Goal: Answer question/provide support: Share knowledge or assist other users

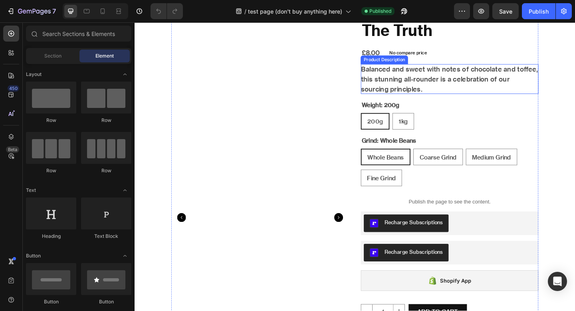
scroll to position [99, 0]
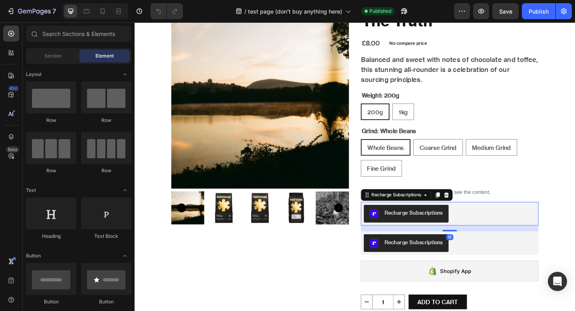
click at [528, 228] on div "Recharge Subscriptions" at bounding box center [477, 230] width 187 height 19
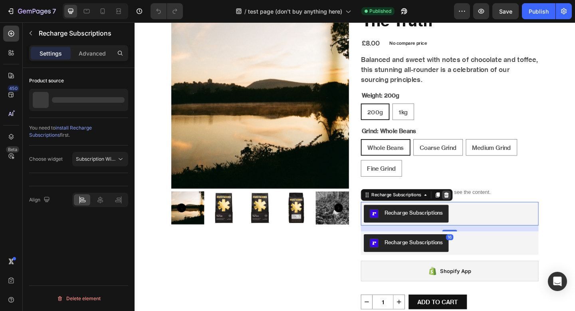
click at [474, 210] on icon at bounding box center [473, 210] width 6 height 6
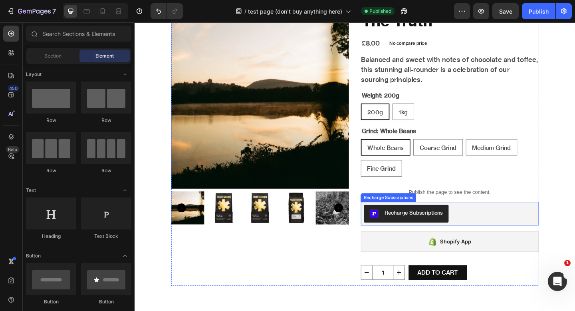
scroll to position [0, 0]
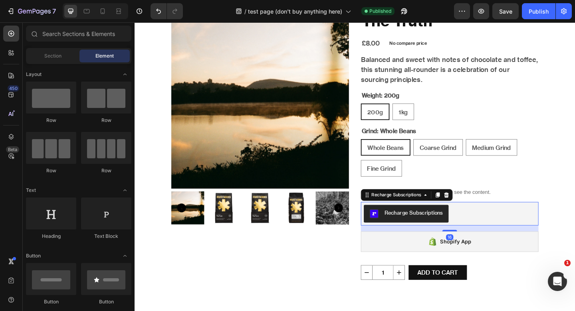
click at [489, 220] on div "Recharge Subscriptions" at bounding box center [477, 231] width 193 height 26
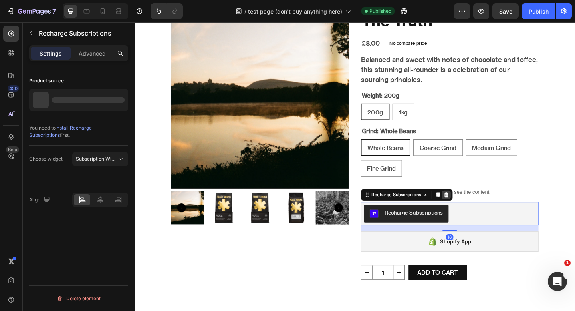
click at [478, 212] on div at bounding box center [474, 210] width 10 height 10
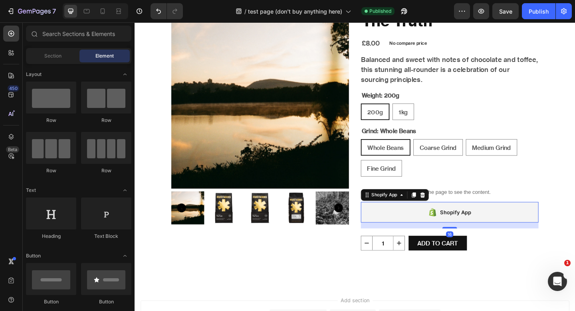
click at [450, 231] on div "Shopify App" at bounding box center [477, 229] width 193 height 22
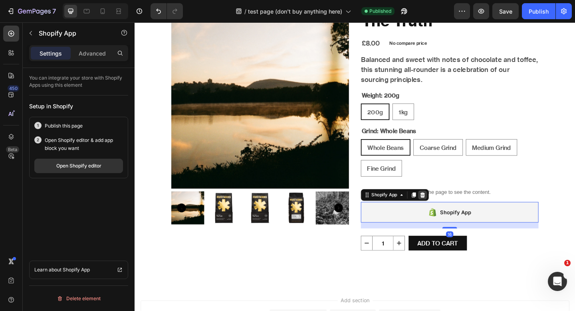
click at [448, 207] on icon at bounding box center [447, 210] width 5 height 6
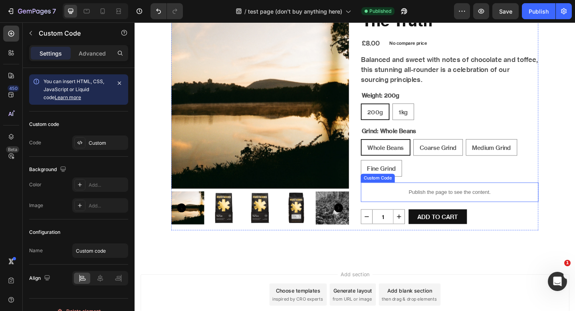
click at [448, 201] on div "Publish the page to see the content." at bounding box center [477, 207] width 193 height 21
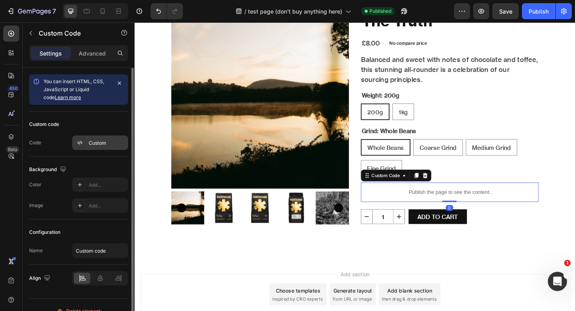
click at [109, 140] on div "Custom" at bounding box center [108, 142] width 38 height 7
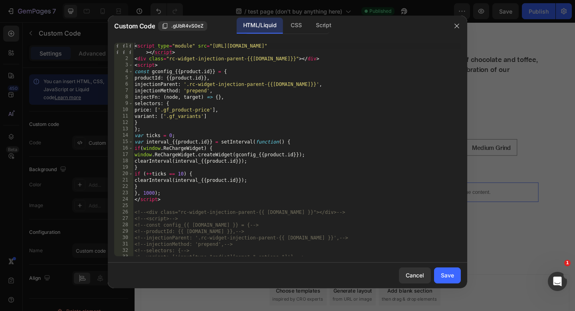
click at [220, 195] on div "< script type = "module" src = "[URL][DOMAIN_NAME]" > </ script > < div class =…" at bounding box center [297, 159] width 328 height 232
type textarea "</script>"
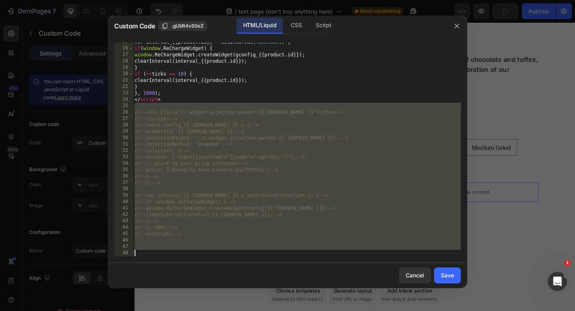
scroll to position [100, 0]
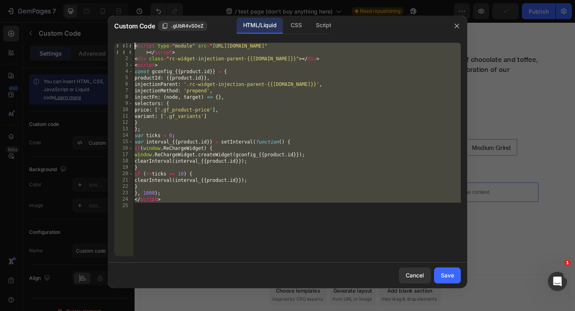
type textarea "<!--<script type="module" src="[URL][DOMAIN_NAME]"></script>--> <!--<div class=…"
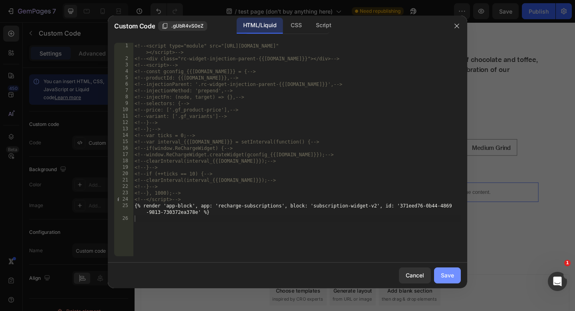
click at [444, 277] on div "Save" at bounding box center [447, 275] width 13 height 8
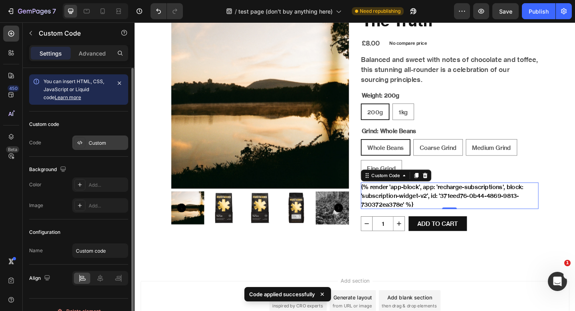
click at [111, 144] on div "Custom" at bounding box center [108, 142] width 38 height 7
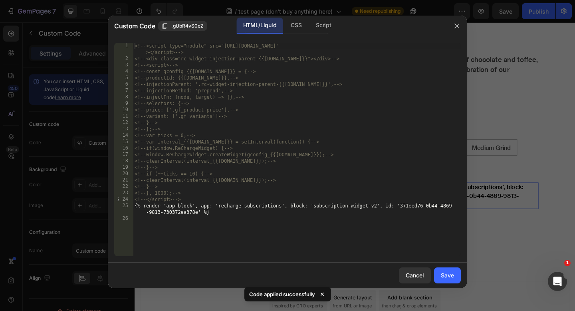
type textarea "{% render 'app-block', app: 'recharge-subscriptions', block: 'subscription-widg…"
click at [272, 208] on div "<!-- <script type="module" src="[URL][DOMAIN_NAME]" ></script> --> <!-- <div cl…" at bounding box center [297, 159] width 328 height 232
click at [268, 215] on div "<!-- <script type="module" src="[URL][DOMAIN_NAME]" ></script> --> <!-- <div cl…" at bounding box center [297, 159] width 328 height 232
click at [281, 220] on div "<!-- <script type="module" src="[URL][DOMAIN_NAME]" ></script> --> <!-- <div cl…" at bounding box center [297, 159] width 328 height 232
type textarea "{% render 'app-block', app: 'recharge-subscriptions', block: 'subscription-widg…"
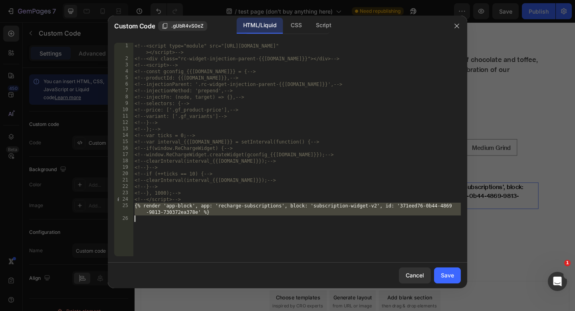
paste textarea
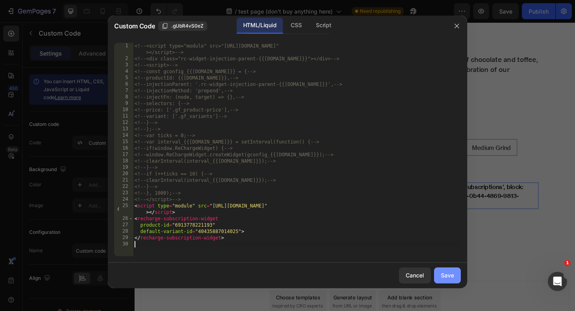
click at [449, 278] on div "Save" at bounding box center [447, 275] width 13 height 8
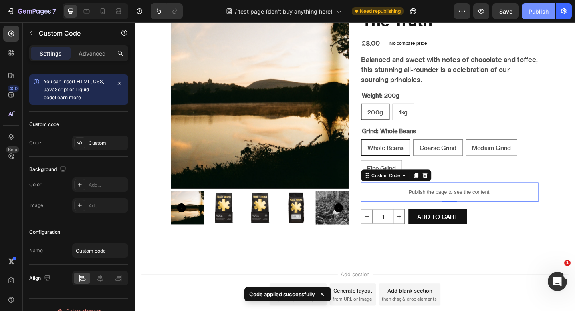
click at [541, 9] on div "Publish" at bounding box center [539, 11] width 20 height 8
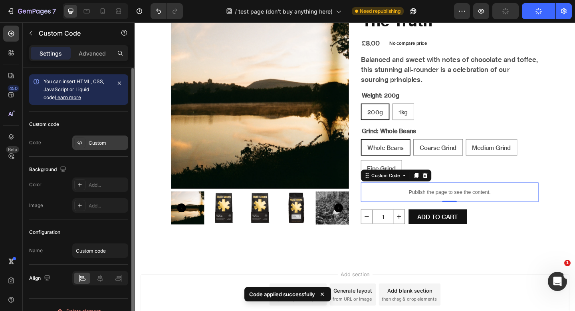
click at [103, 144] on div "Custom" at bounding box center [108, 142] width 38 height 7
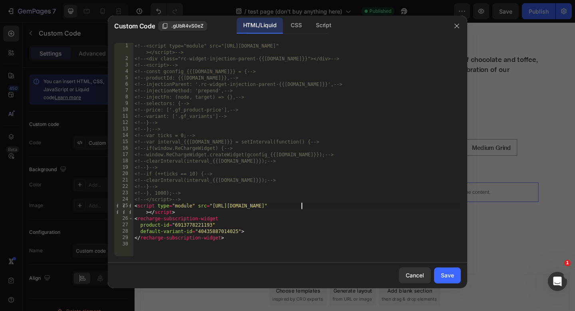
click at [301, 206] on div "<!-- <script type="module" src="[URL][DOMAIN_NAME]" ></script> --> <!-- <div cl…" at bounding box center [297, 159] width 328 height 232
type textarea "</recharge-subscription-widget>"
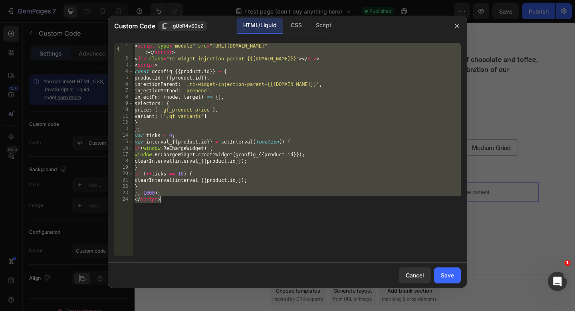
click at [416, 250] on div "< script type = "module" src = "[URL][DOMAIN_NAME]" > </ script > < div class =…" at bounding box center [297, 159] width 328 height 232
type textarea "</script>"
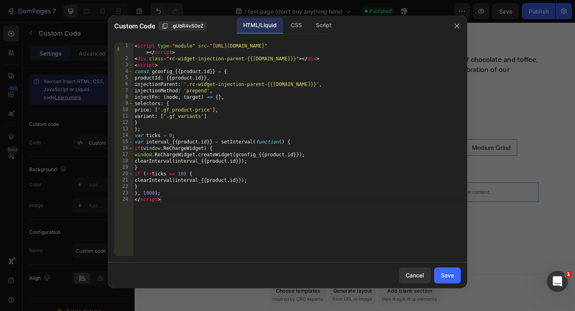
click at [560, 286] on div "Open Intercom Messenger" at bounding box center [556, 280] width 26 height 26
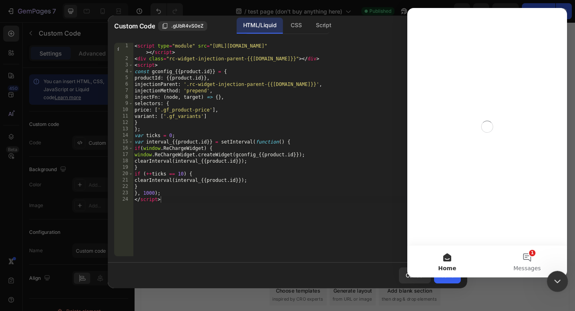
scroll to position [0, 0]
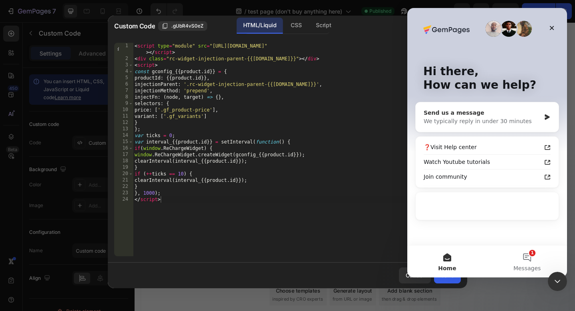
click at [514, 117] on div "We typically reply in under 30 minutes" at bounding box center [482, 121] width 117 height 8
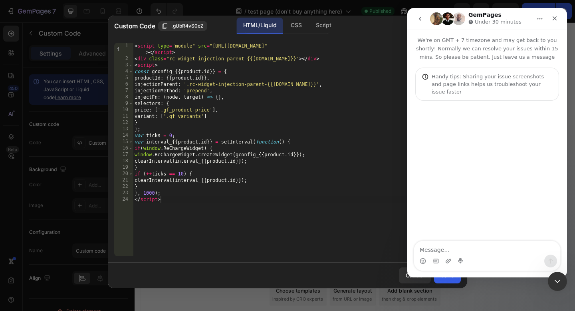
click at [473, 254] on textarea "Message…" at bounding box center [487, 248] width 146 height 14
type textarea "ih"
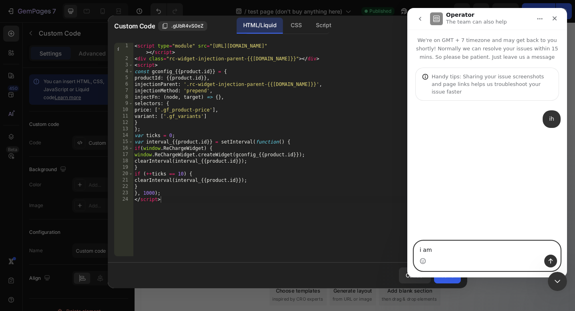
click at [431, 242] on textarea "i am" at bounding box center [487, 248] width 146 height 14
paste textarea "[URL][DOMAIN_NAME][DOMAIN_NAME]"
type textarea "[URL][DOMAIN_NAME][DOMAIN_NAME]"
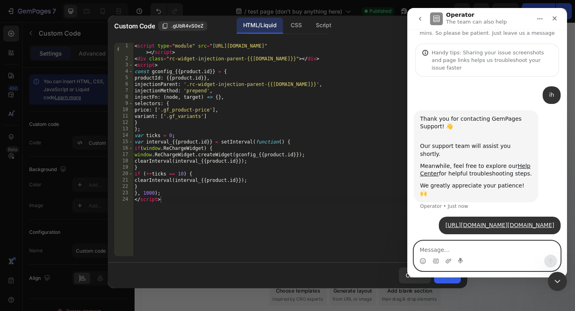
scroll to position [26, 0]
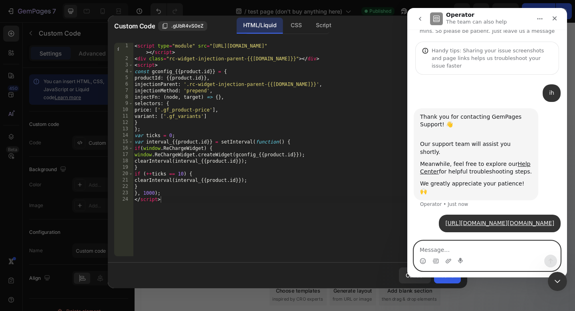
click at [462, 247] on textarea "Message…" at bounding box center [487, 248] width 146 height 14
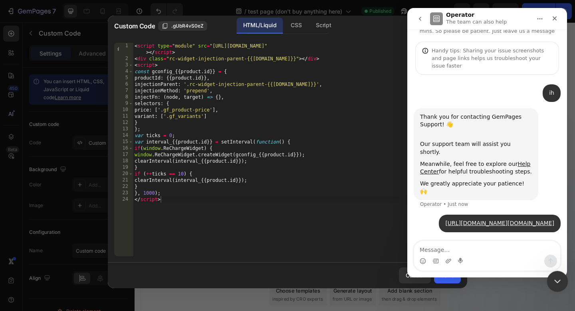
click html
click at [560, 285] on div "Close Intercom Messenger" at bounding box center [556, 279] width 19 height 19
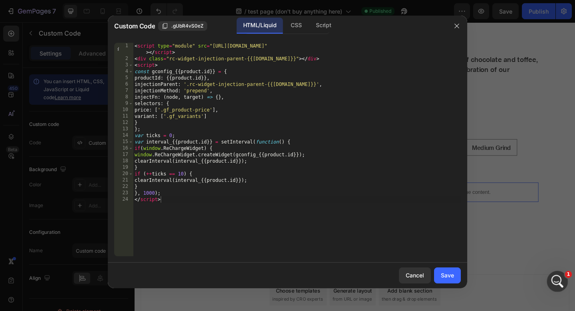
click at [559, 280] on icon "Open Intercom Messenger" at bounding box center [556, 280] width 13 height 13
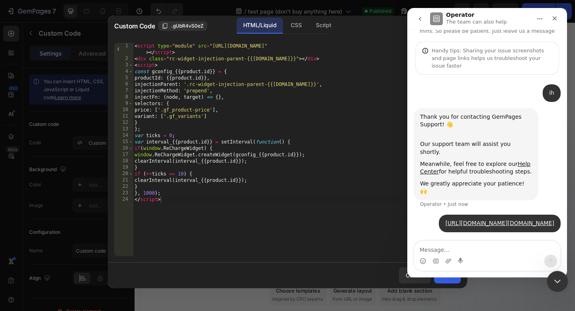
click at [557, 276] on icon "Close Intercom Messenger" at bounding box center [557, 280] width 10 height 10
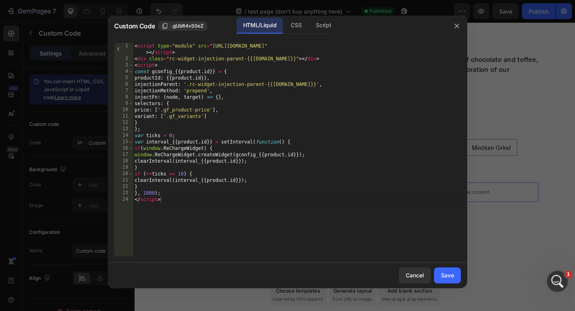
click at [560, 286] on div "Open Intercom Messenger" at bounding box center [556, 280] width 26 height 26
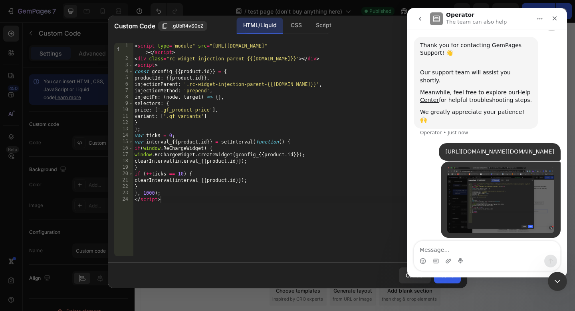
scroll to position [103, 0]
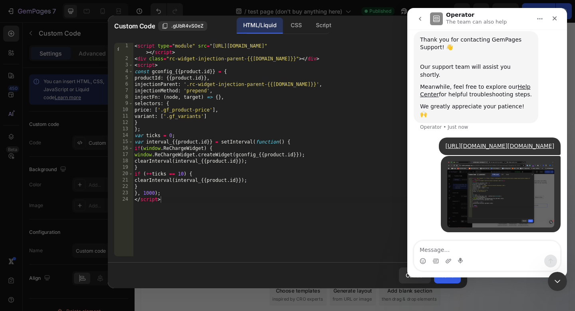
click at [458, 253] on textarea "Message…" at bounding box center [487, 248] width 146 height 14
type textarea "i used this code in test page to render recharge"
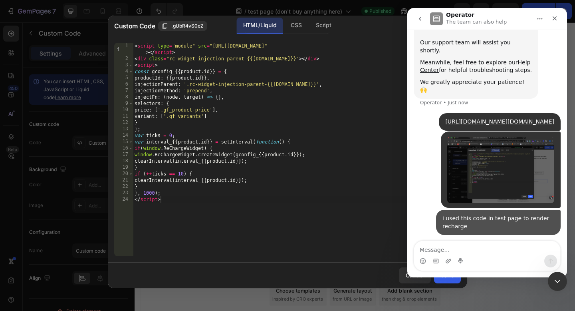
scroll to position [129, 0]
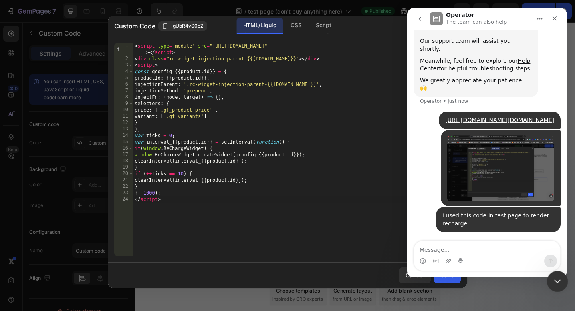
click at [557, 282] on icon "Close Intercom Messenger" at bounding box center [557, 280] width 10 height 10
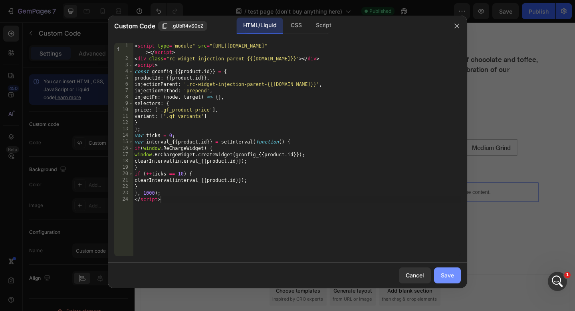
click at [456, 276] on button "Save" at bounding box center [447, 275] width 27 height 16
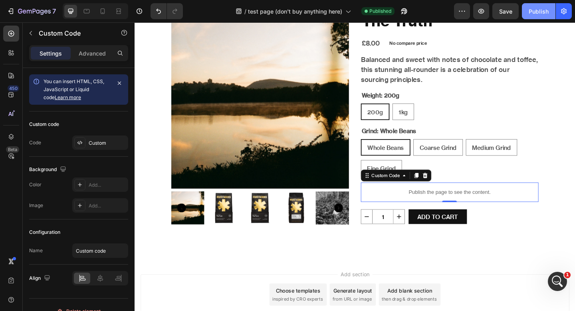
click at [533, 12] on div "Publish" at bounding box center [539, 11] width 20 height 8
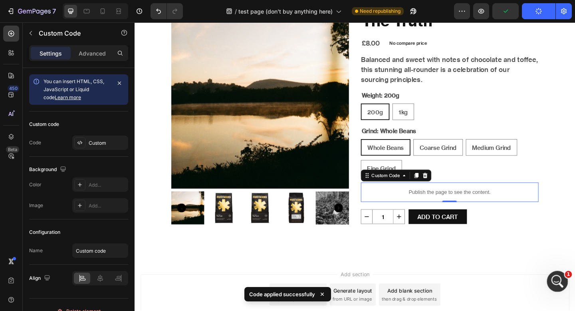
click at [550, 272] on div "Open Intercom Messenger" at bounding box center [556, 280] width 26 height 26
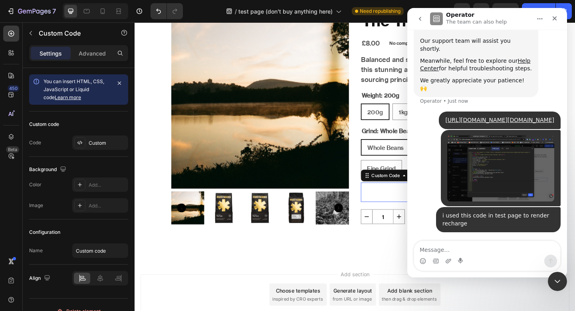
click at [478, 244] on textarea "Message…" at bounding box center [487, 248] width 146 height 14
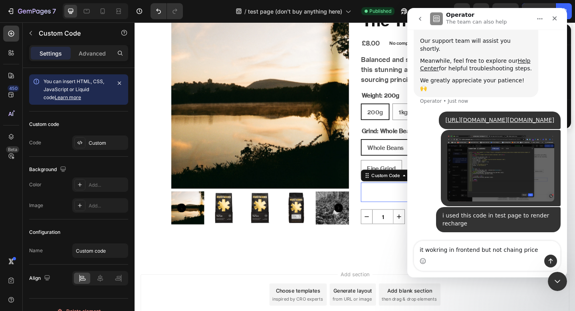
click at [505, 251] on textarea "it wokring in frontend but not chaing price" at bounding box center [487, 248] width 146 height 14
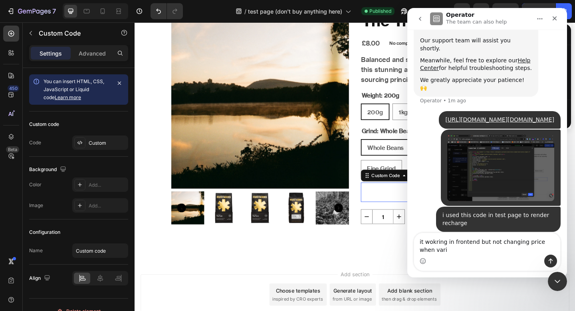
scroll to position [137, 0]
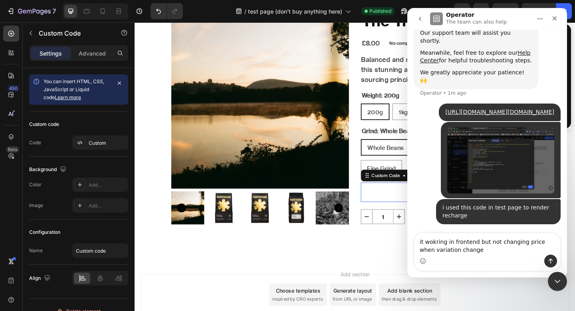
type textarea "it wokring in frontend but not changing price when variation change"
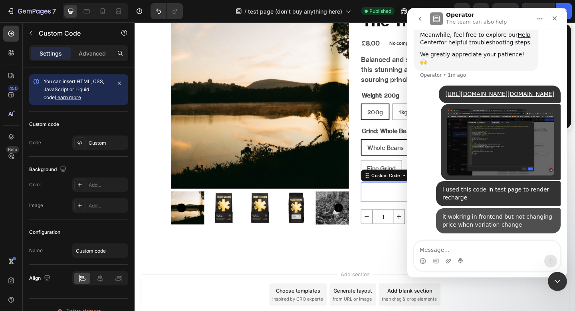
scroll to position [155, 0]
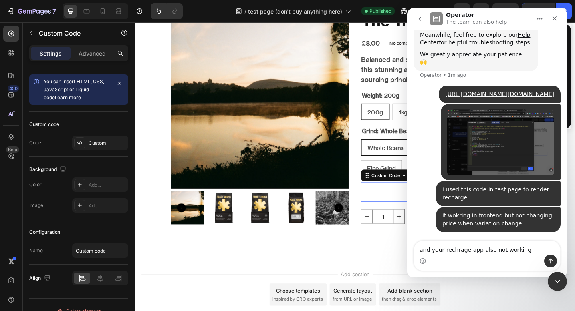
type textarea "and your rechrage app also not working"
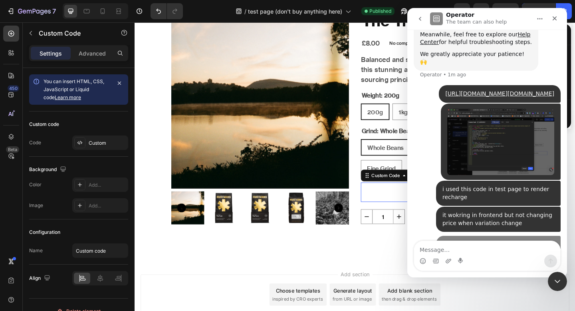
scroll to position [173, 0]
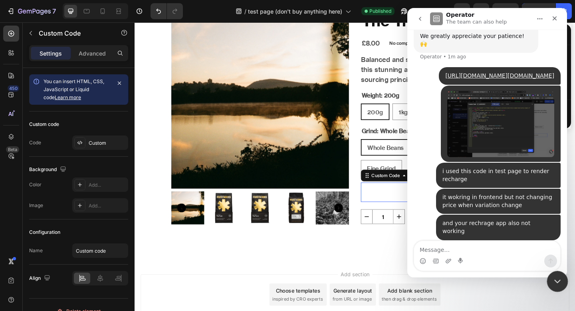
click at [553, 281] on icon "Close Intercom Messenger" at bounding box center [557, 280] width 10 height 10
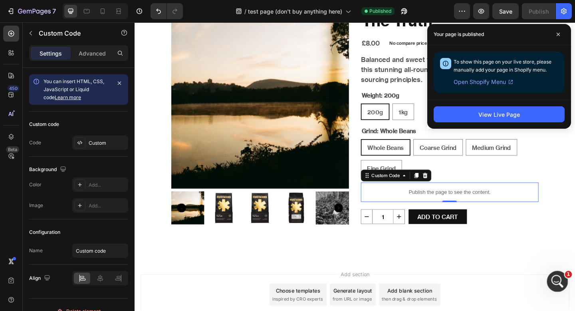
click at [551, 286] on div "Open Intercom Messenger" at bounding box center [556, 280] width 26 height 26
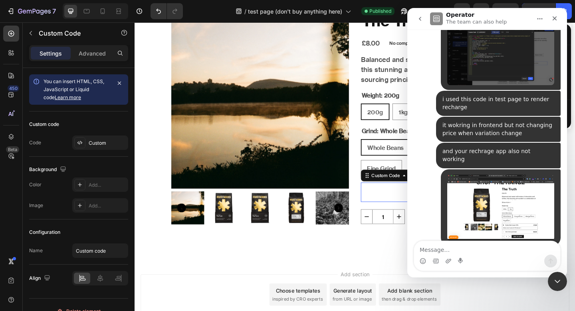
scroll to position [251, 0]
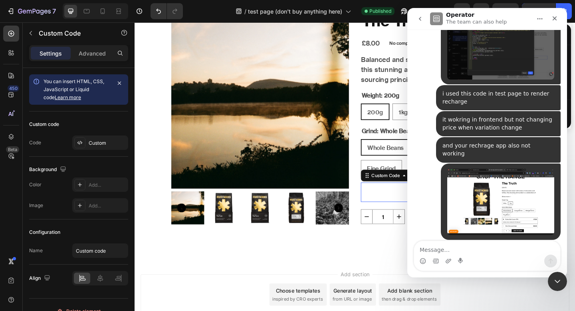
click at [473, 251] on textarea "Message…" at bounding box center [487, 248] width 146 height 14
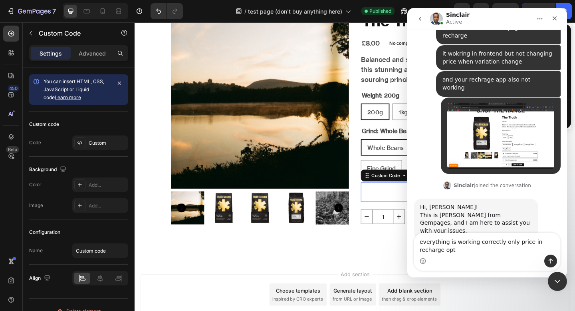
scroll to position [317, 0]
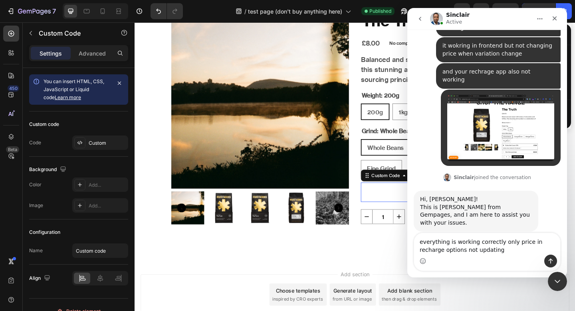
type textarea "everything is working correctly only price in recharge options not updating"
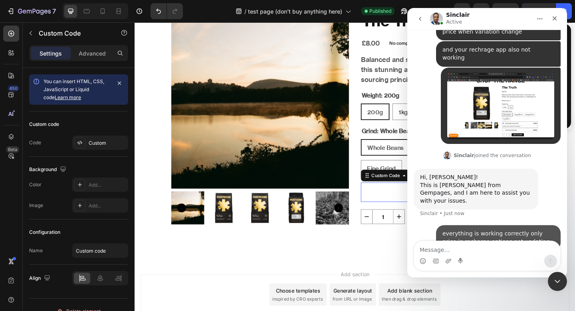
scroll to position [340, 0]
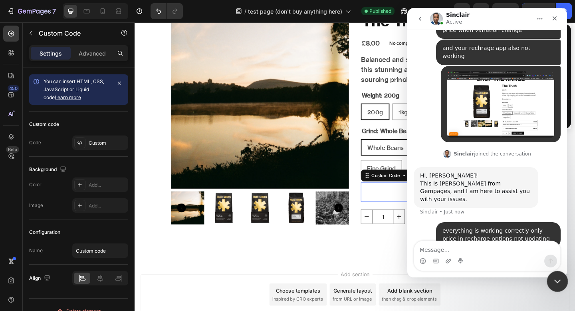
click at [553, 280] on icon "Close Intercom Messenger" at bounding box center [557, 280] width 10 height 10
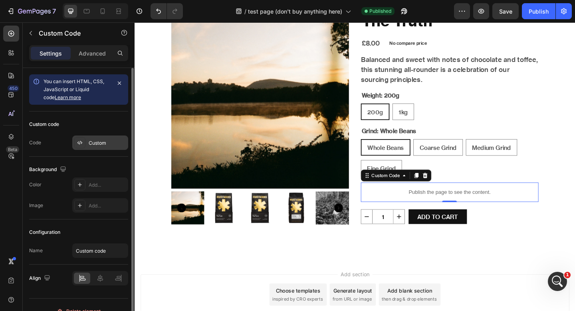
click at [116, 144] on div "Custom" at bounding box center [108, 142] width 38 height 7
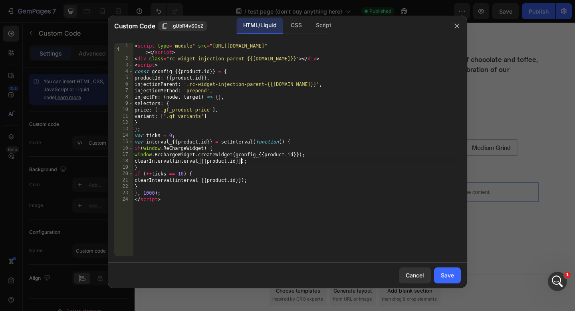
click at [242, 161] on div "< script type = "module" src = "[URL][DOMAIN_NAME]" > </ script > < div class =…" at bounding box center [297, 159] width 328 height 232
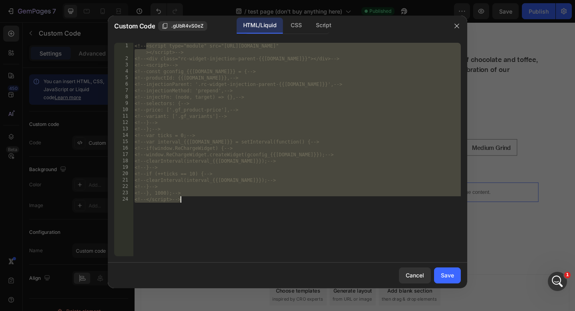
type textarea "<!--</script>-->"
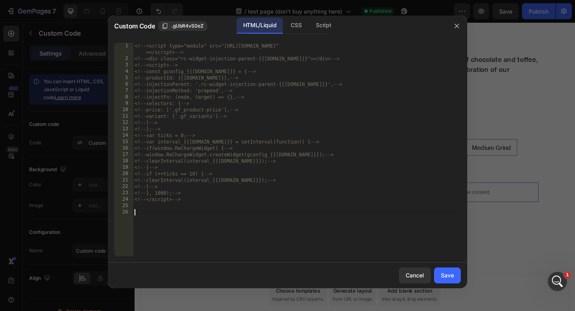
paste textarea
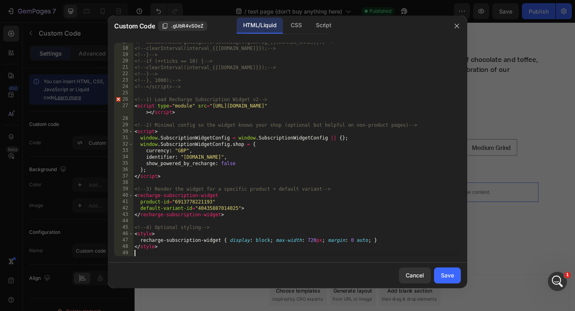
scroll to position [113, 0]
click at [449, 277] on div "Save" at bounding box center [447, 275] width 13 height 8
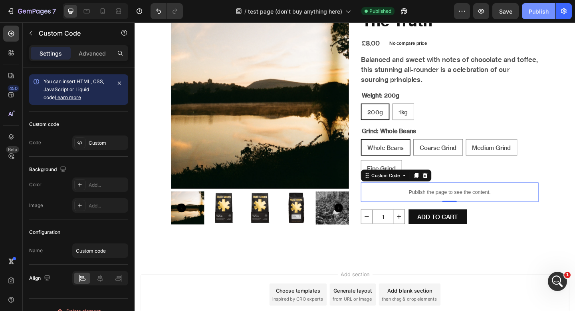
click at [549, 16] on button "Publish" at bounding box center [539, 11] width 34 height 16
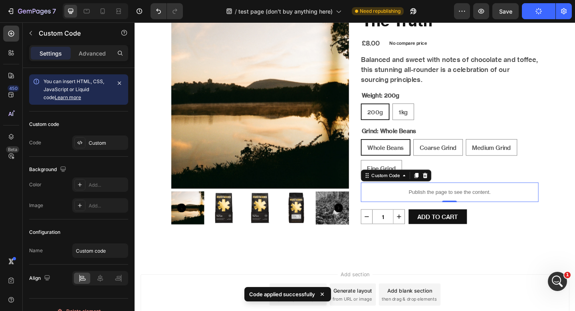
scroll to position [371, 0]
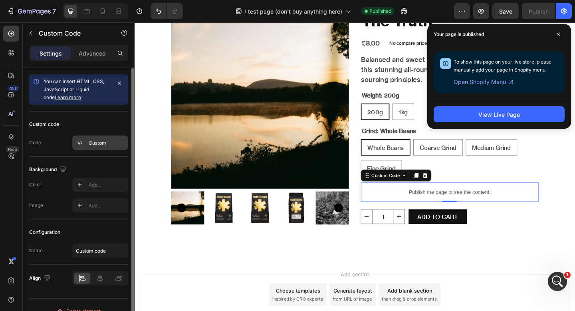
click at [106, 139] on div "Custom" at bounding box center [108, 142] width 38 height 7
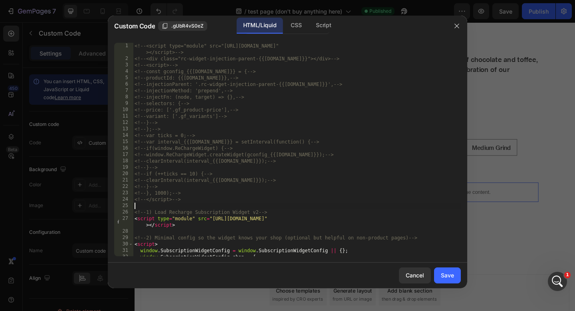
click at [206, 206] on div "<!-- <script type="module" src="[URL][DOMAIN_NAME]" ></script> --> <!-- <div cl…" at bounding box center [297, 159] width 328 height 232
type textarea "</style>"
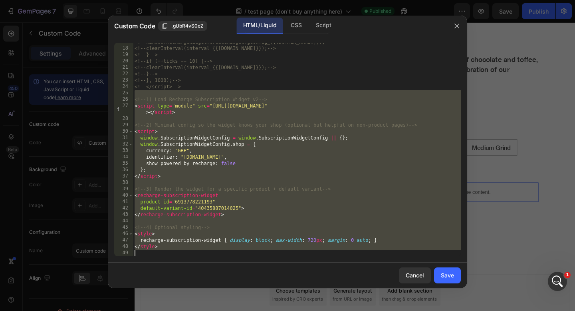
scroll to position [113, 0]
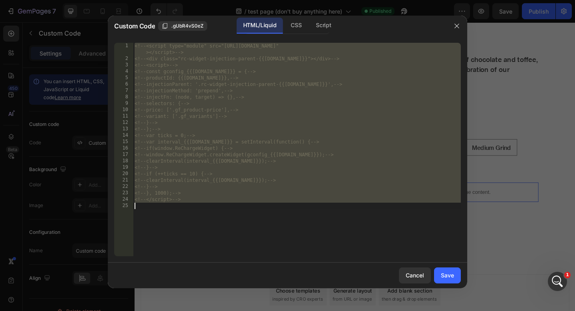
type textarea "</script>"
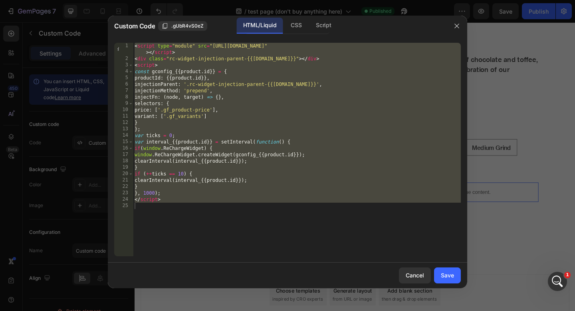
click at [453, 284] on div "Cancel Save" at bounding box center [287, 275] width 359 height 26
click at [449, 275] on div "Save" at bounding box center [447, 275] width 13 height 8
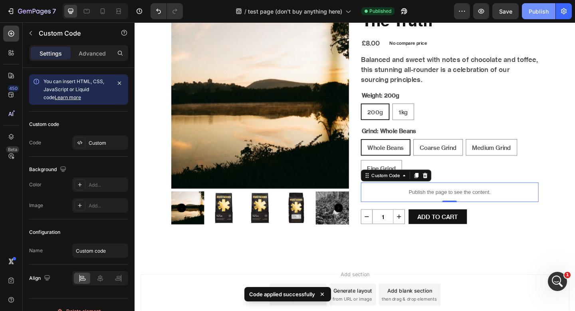
click at [532, 8] on div "Publish" at bounding box center [539, 11] width 20 height 8
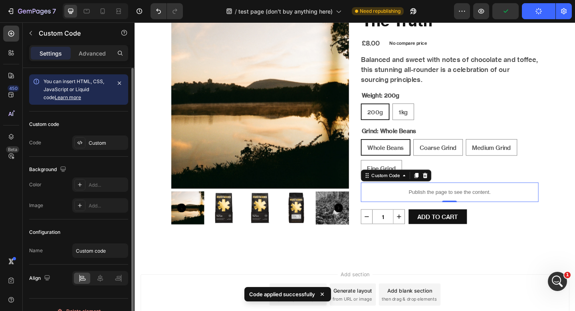
click at [107, 150] on div "Custom code Code Custom" at bounding box center [78, 133] width 99 height 45
click at [103, 143] on div "Custom" at bounding box center [108, 142] width 38 height 7
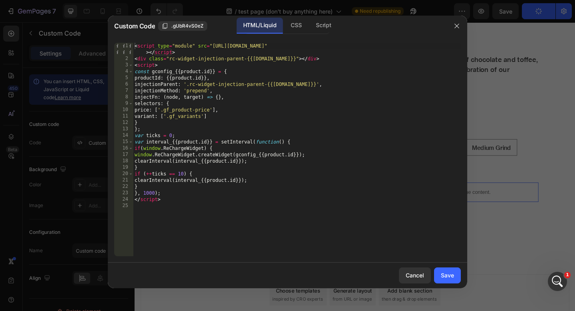
type textarea "<script type="module" src="[URL][DOMAIN_NAME]"></script>"
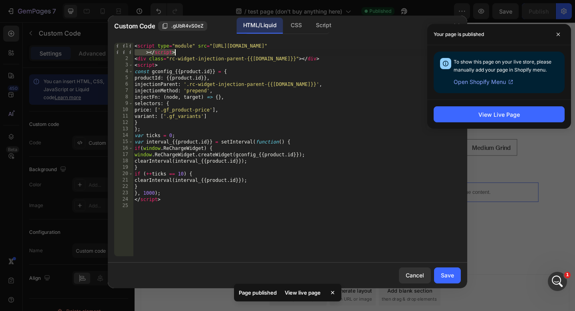
drag, startPoint x: 443, startPoint y: 48, endPoint x: 373, endPoint y: 52, distance: 69.2
click at [373, 52] on div "< script type = "module" src = "[URL][DOMAIN_NAME]" > </ script > < div class =…" at bounding box center [297, 159] width 328 height 232
click at [562, 36] on span at bounding box center [558, 34] width 13 height 13
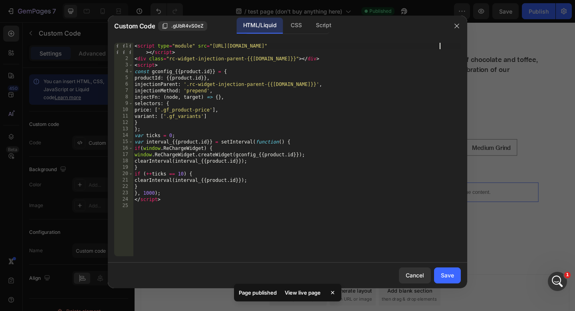
click at [439, 44] on div "< script type = "module" src = "[URL][DOMAIN_NAME]" > </ script > < div class =…" at bounding box center [297, 159] width 328 height 232
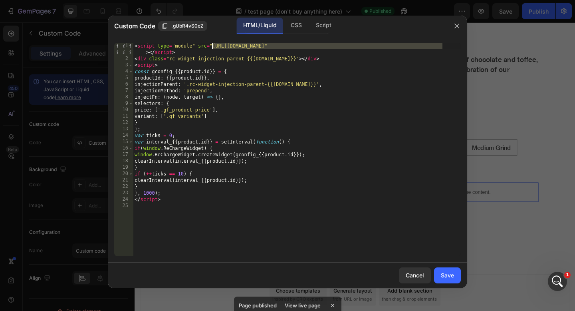
drag, startPoint x: 443, startPoint y: 46, endPoint x: 212, endPoint y: 44, distance: 230.5
click at [212, 44] on div "< script type = "module" src = "[URL][DOMAIN_NAME]" > </ script > < div class =…" at bounding box center [297, 159] width 328 height 232
click at [449, 278] on div "Save" at bounding box center [447, 275] width 13 height 8
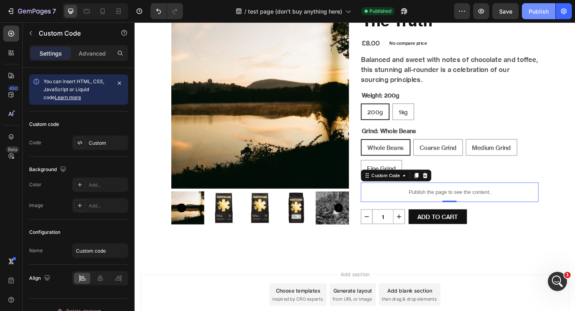
click at [548, 16] on button "Publish" at bounding box center [539, 11] width 34 height 16
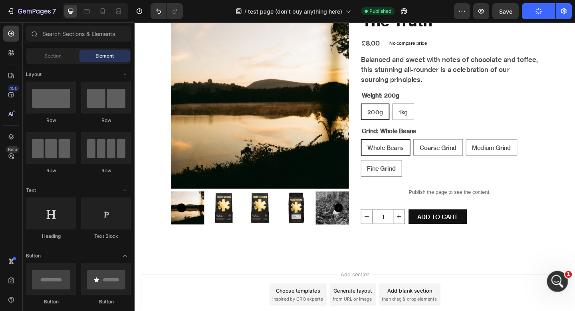
click at [558, 285] on icon "Open Intercom Messenger" at bounding box center [556, 280] width 13 height 13
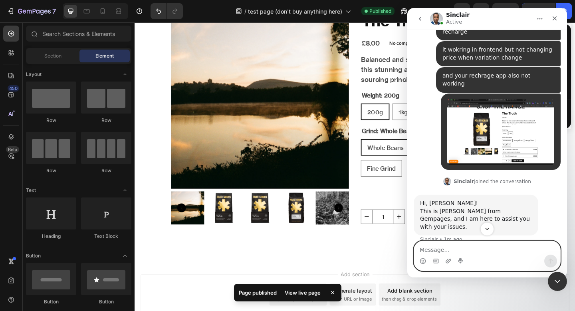
scroll to position [371, 0]
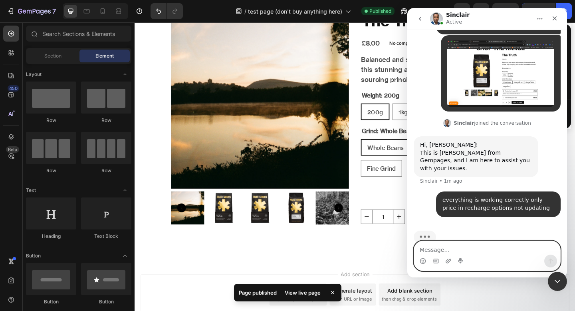
paste textarea "[URL][DOMAIN_NAME]"
type textarea "[URL][DOMAIN_NAME]"
click at [480, 252] on textarea "[URL][DOMAIN_NAME]" at bounding box center [487, 248] width 146 height 14
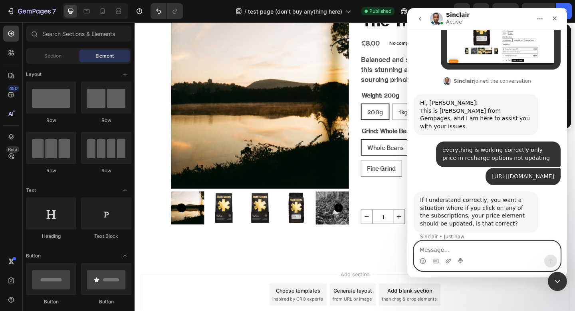
scroll to position [413, 0]
click at [451, 247] on textarea "Message…" at bounding box center [487, 248] width 146 height 14
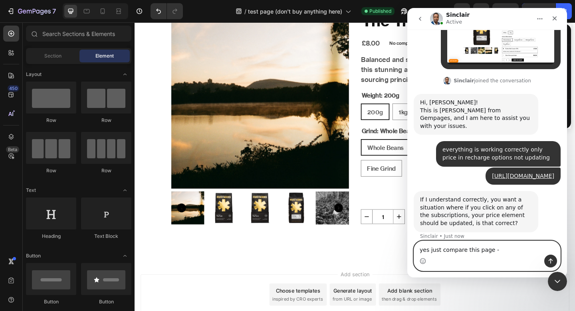
paste textarea "[URL][DOMAIN_NAME]"
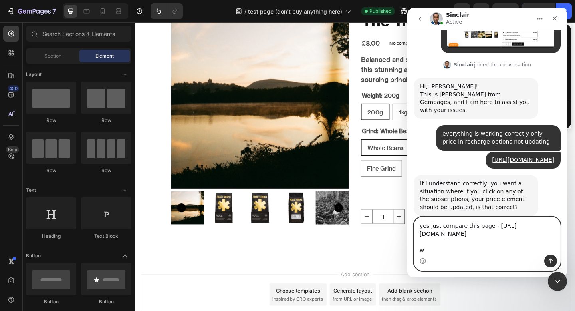
scroll to position [437, 0]
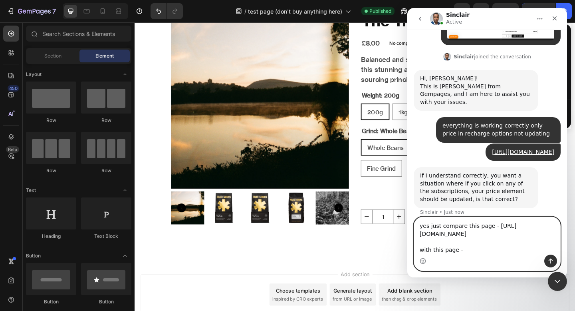
paste textarea "[URL][DOMAIN_NAME]"
type textarea "yes just compare this page - [URL][DOMAIN_NAME] with this page - [URL][DOMAIN_N…"
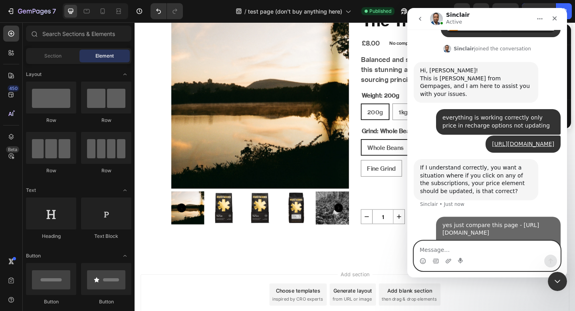
scroll to position [480, 0]
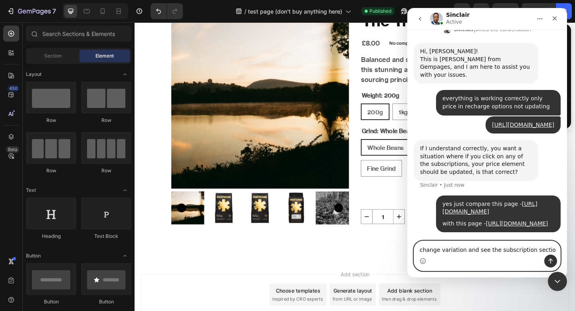
type textarea "change variation and see the subscription section"
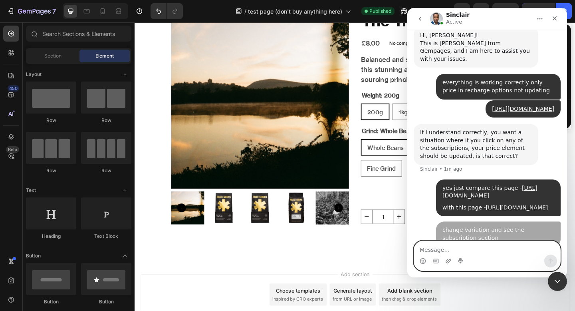
scroll to position [506, 0]
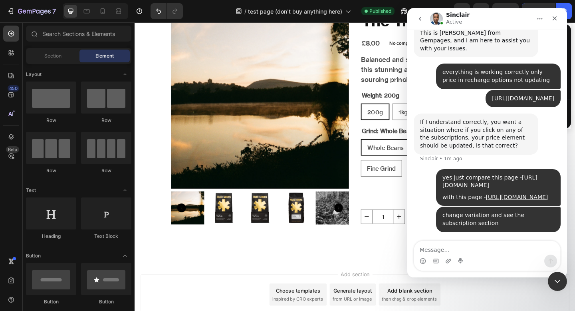
click at [446, 174] on link "[URL][DOMAIN_NAME]" at bounding box center [490, 181] width 95 height 14
click at [486, 197] on link "[URL][DOMAIN_NAME]" at bounding box center [517, 197] width 62 height 6
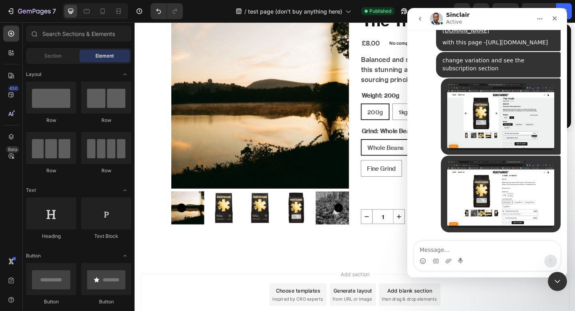
scroll to position [661, 0]
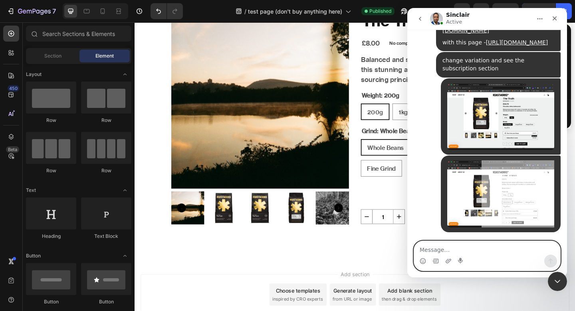
click at [479, 252] on textarea "Message…" at bounding box center [487, 248] width 146 height 14
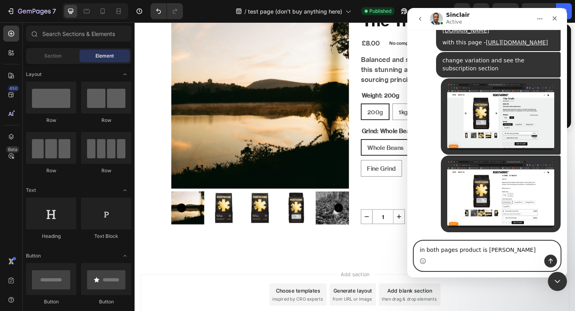
type textarea "in both pages product is same"
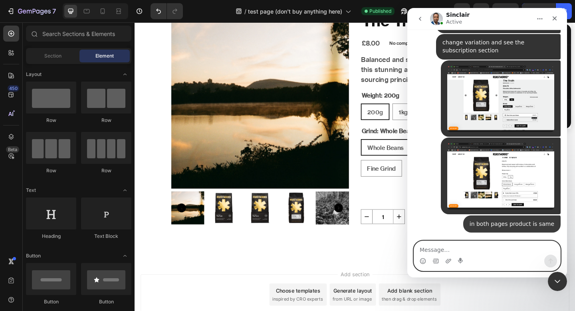
scroll to position [679, 0]
type textarea "and we choose 1kg variation"
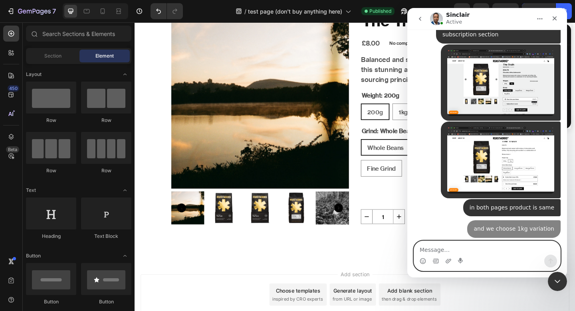
scroll to position [697, 0]
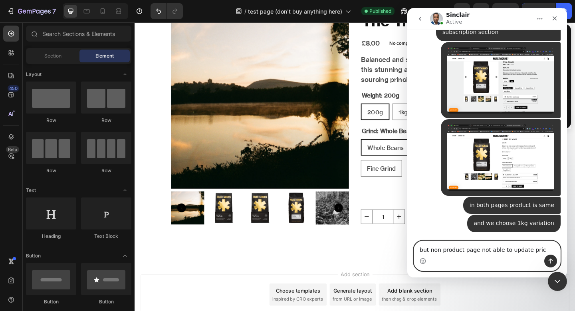
type textarea "but non product page not able to update price"
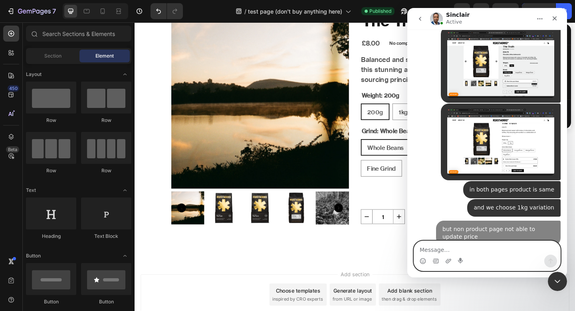
scroll to position [724, 0]
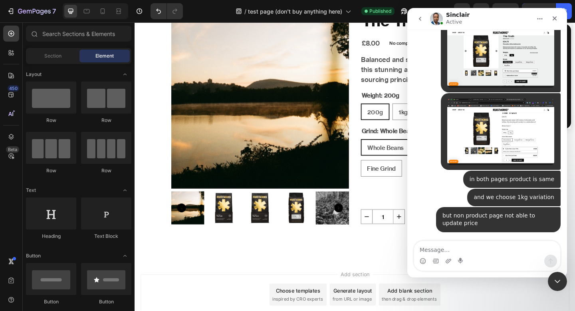
click at [500, 133] on img "Roastworks says…" at bounding box center [500, 131] width 107 height 67
click at [499, 93] on img "Close" at bounding box center [287, 164] width 447 height 280
click at [494, 66] on img "Roastworks says…" at bounding box center [500, 54] width 107 height 67
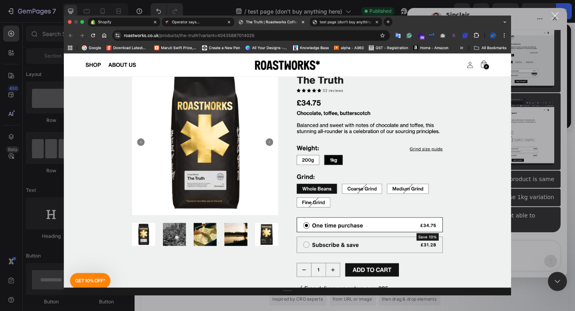
click at [546, 100] on div "Intercom messenger" at bounding box center [287, 155] width 575 height 311
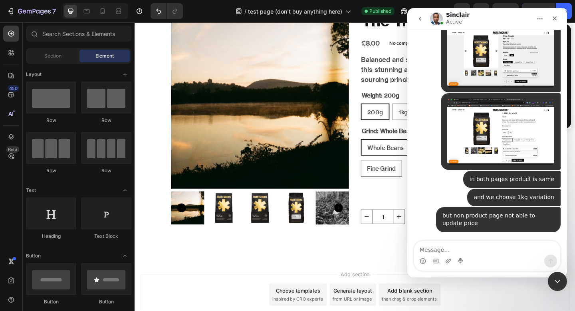
scroll to position [715, 0]
click at [530, 130] on img "Roastworks says…" at bounding box center [500, 131] width 107 height 67
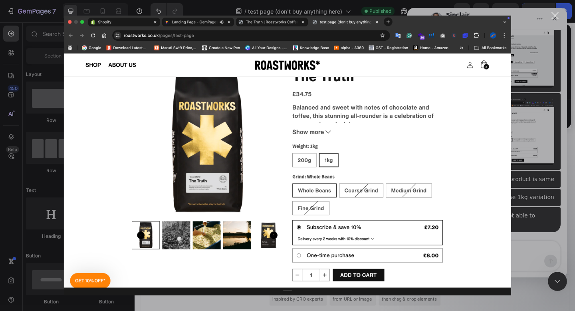
click at [530, 131] on div "Intercom messenger" at bounding box center [287, 155] width 575 height 311
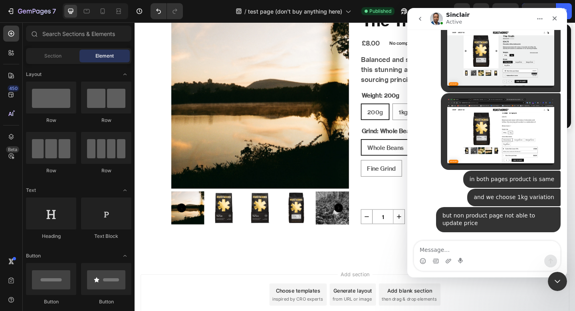
scroll to position [724, 0]
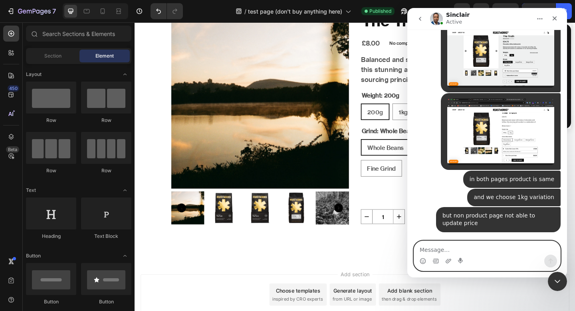
click at [451, 246] on textarea "Message…" at bounding box center [487, 248] width 146 height 14
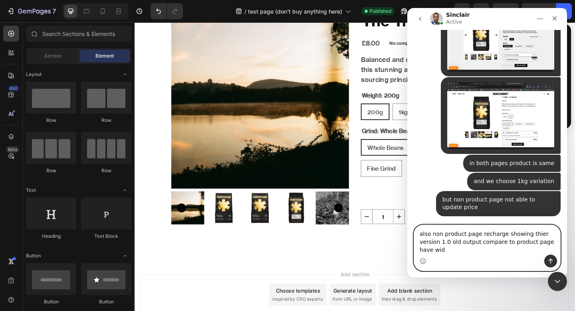
scroll to position [740, 0]
type textarea "also non product page recharge showing thier version 1.0 old output compare to …"
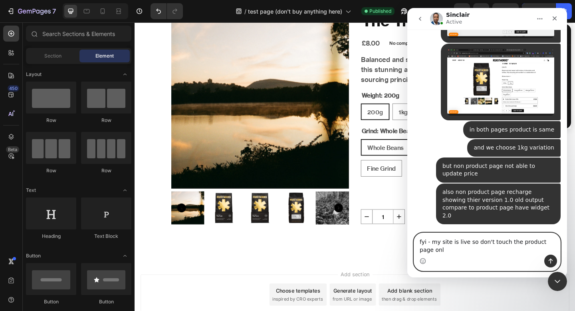
scroll to position [765, 0]
type textarea "fyi - my site is live so don't touch the product page only check this test page…"
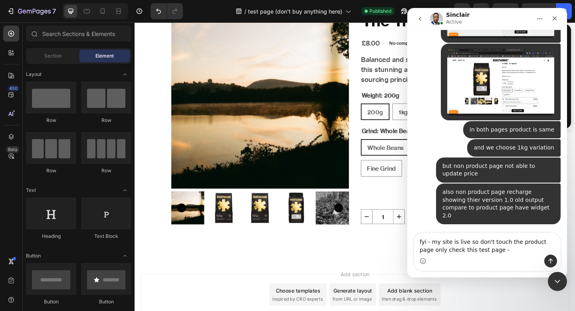
click at [507, 256] on div "Intercom messenger" at bounding box center [487, 260] width 146 height 13
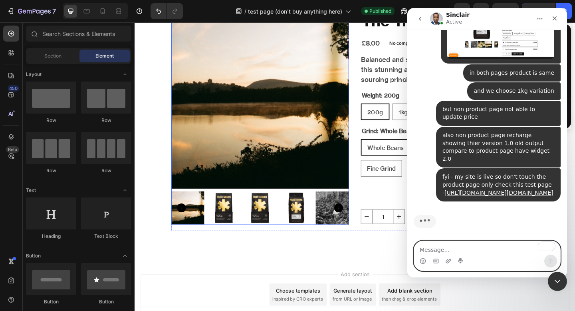
scroll to position [846, 0]
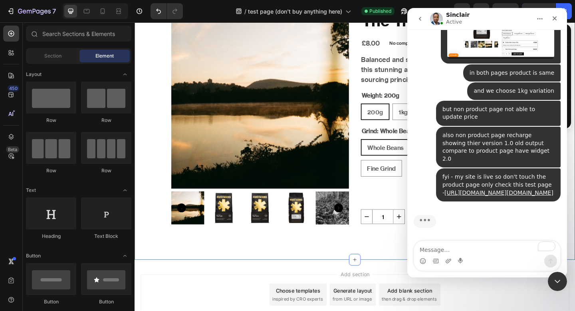
click at [283, 266] on div "SHOP THE RANGE Heading Product Images The Truth Product Title £8.00 Product Pri…" at bounding box center [374, 110] width 479 height 341
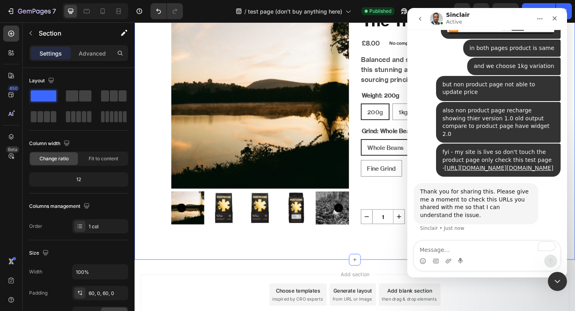
scroll to position [854, 0]
click at [561, 285] on div "Close Intercom Messenger" at bounding box center [556, 279] width 19 height 19
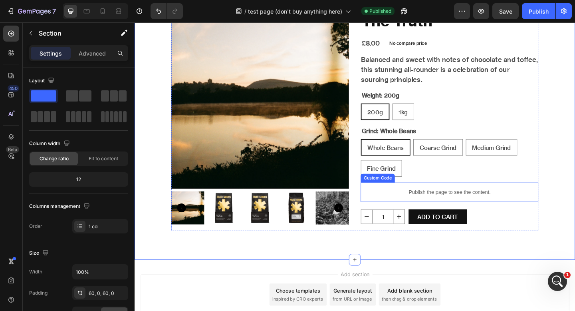
click at [423, 209] on p "Publish the page to see the content." at bounding box center [477, 207] width 193 height 8
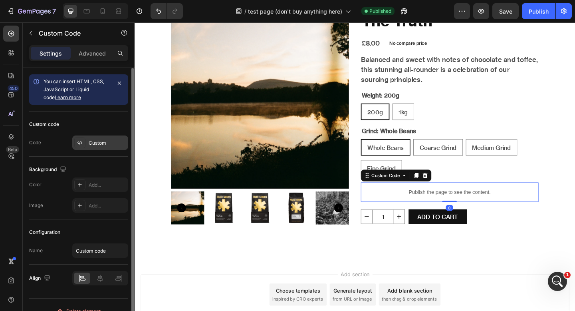
click at [87, 139] on div "Custom" at bounding box center [100, 142] width 56 height 14
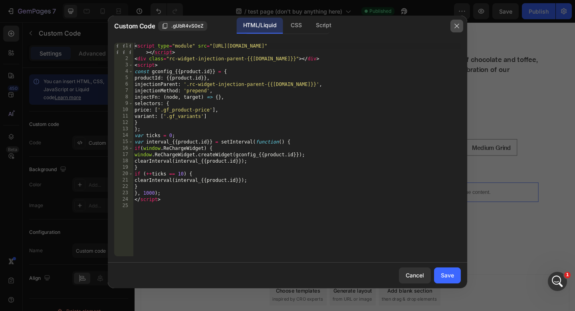
click at [455, 26] on icon "button" at bounding box center [457, 26] width 6 height 6
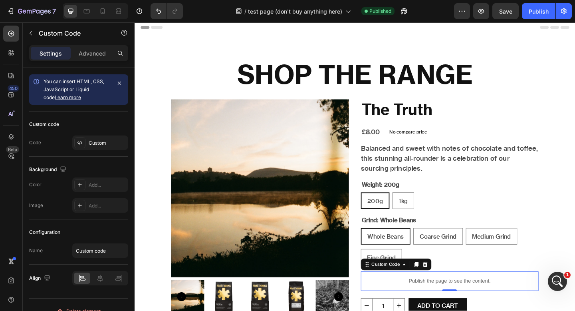
scroll to position [0, 0]
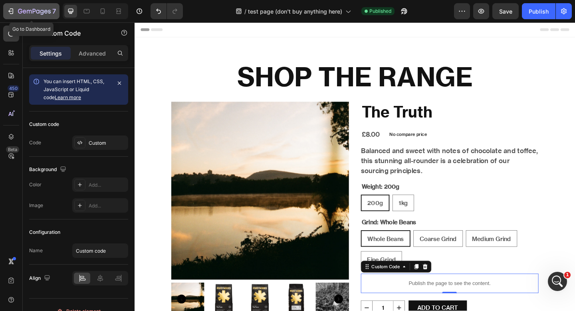
click at [49, 10] on icon "button" at bounding box center [34, 11] width 33 height 7
